Goal: Task Accomplishment & Management: Use online tool/utility

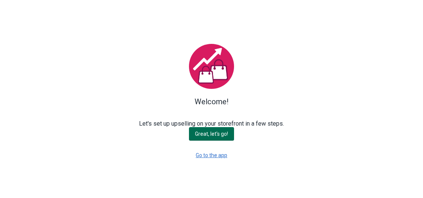
click at [219, 136] on span "Great, let's go!" at bounding box center [211, 134] width 33 height 6
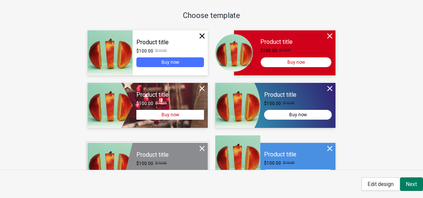
click at [149, 154] on div at bounding box center [147, 165] width 120 height 45
click at [156, 160] on div "Continue" at bounding box center [147, 165] width 120 height 45
click at [407, 126] on div "Product title $100.00 $110.00 Buy now Size Small Medium Large Color Gray Black …" at bounding box center [316, 105] width 211 height 53
click at [390, 184] on span "Edit design" at bounding box center [381, 184] width 26 height 6
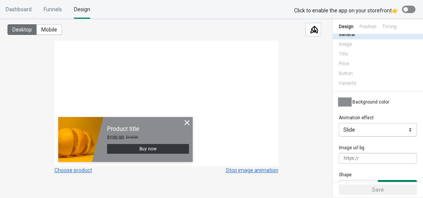
scroll to position [14, 0]
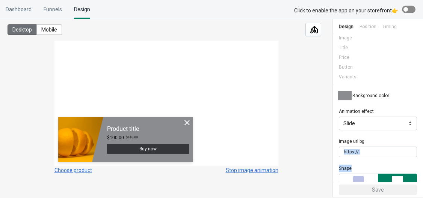
drag, startPoint x: 413, startPoint y: 138, endPoint x: 409, endPoint y: 166, distance: 28.2
click at [409, 166] on div "Background color Animation effect Slide Zoom Fade in Slide Image url bg Clear S…" at bounding box center [378, 142] width 90 height 114
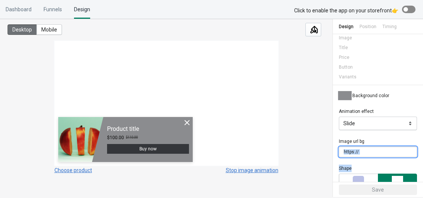
click at [399, 147] on input "Image url bg" at bounding box center [373, 152] width 68 height 11
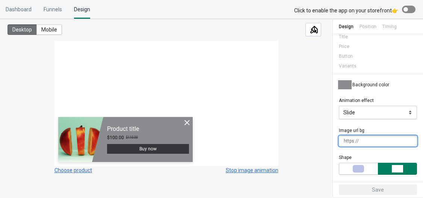
scroll to position [31, 0]
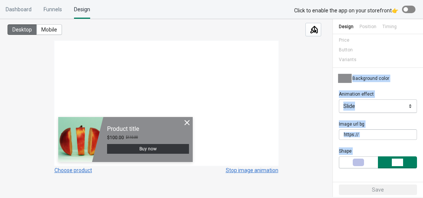
drag, startPoint x: 420, startPoint y: 182, endPoint x: 422, endPoint y: 65, distance: 117.2
click at [422, 65] on div "Design Position Timing General Image Title Price Button Variants Background col…" at bounding box center [377, 108] width 91 height 178
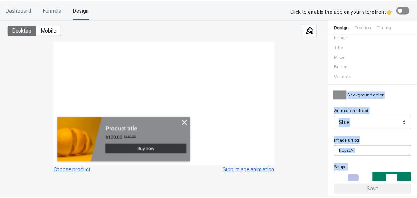
scroll to position [0, 0]
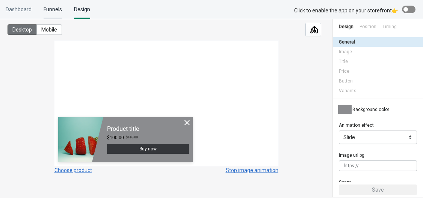
click at [56, 6] on div "Funnels" at bounding box center [53, 9] width 18 height 19
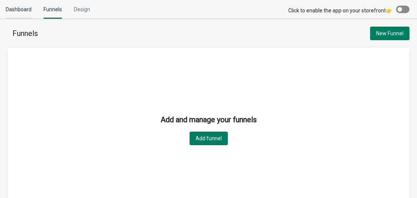
click at [10, 7] on div "Dashboard" at bounding box center [19, 9] width 26 height 19
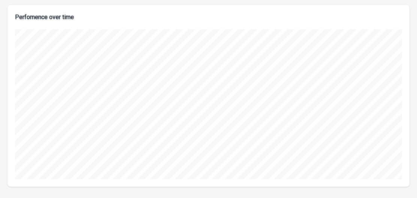
scroll to position [8, 0]
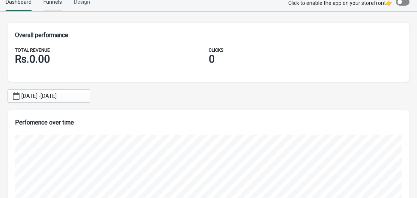
click at [54, 4] on div "Funnels" at bounding box center [53, 1] width 18 height 19
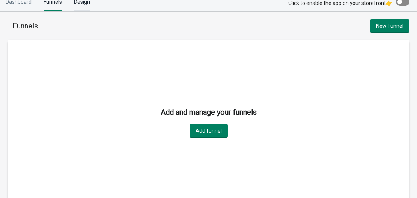
click at [82, 8] on div "Design" at bounding box center [82, 1] width 16 height 19
